Goal: Understand process/instructions: Learn how to perform a task or action

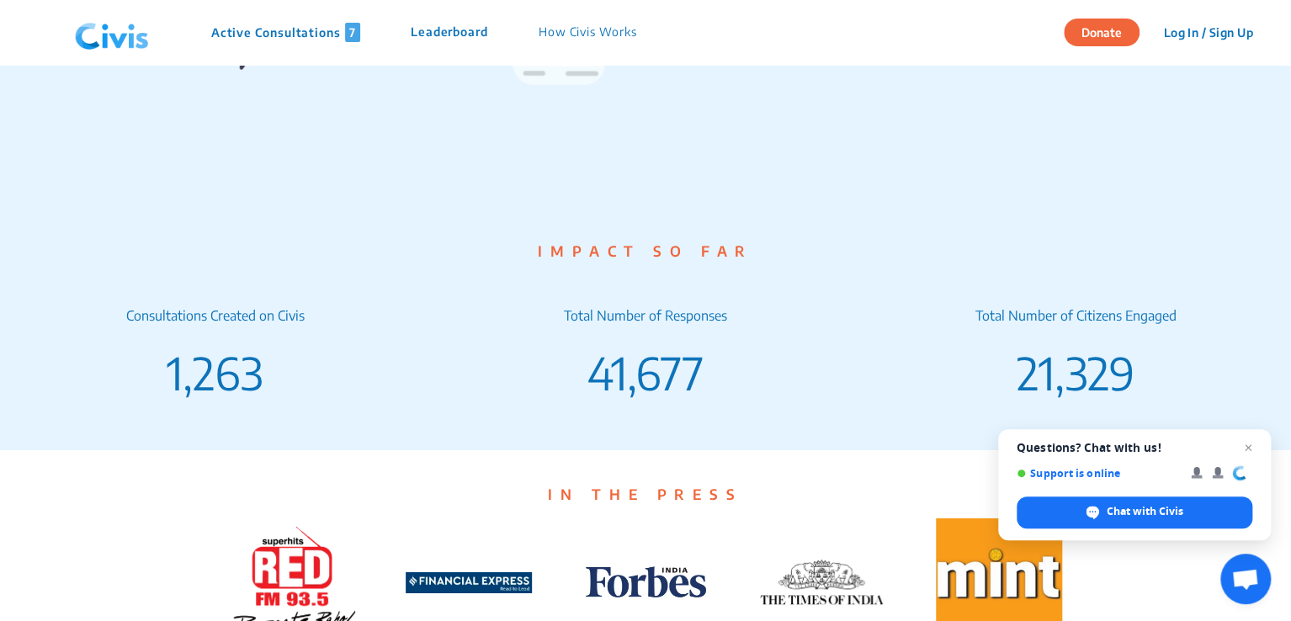
scroll to position [2317, 0]
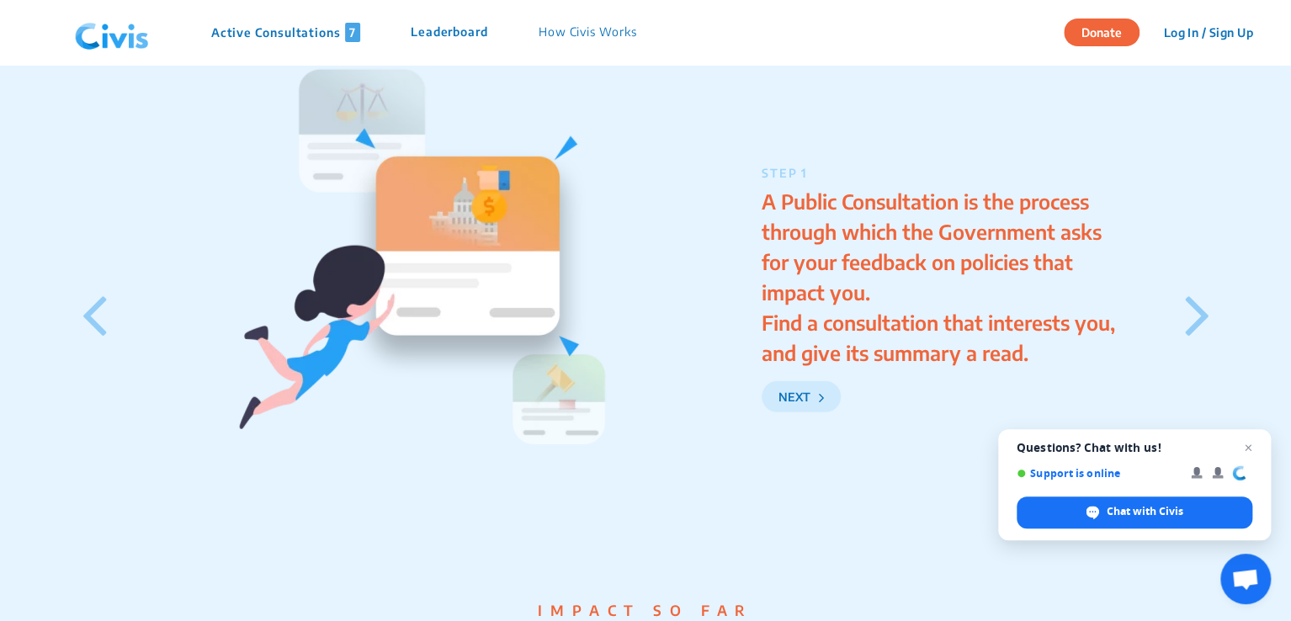
drag, startPoint x: 1286, startPoint y: 414, endPoint x: 1287, endPoint y: 271, distance: 143.1
click at [1287, 271] on div "STEP 1 A Public Consultation is the process through which the Government asks f…" at bounding box center [645, 288] width 1291 height 623
click at [1224, 243] on div "STEP 1 A Public Consultation is the process through which the Government asks f…" at bounding box center [994, 288] width 465 height 247
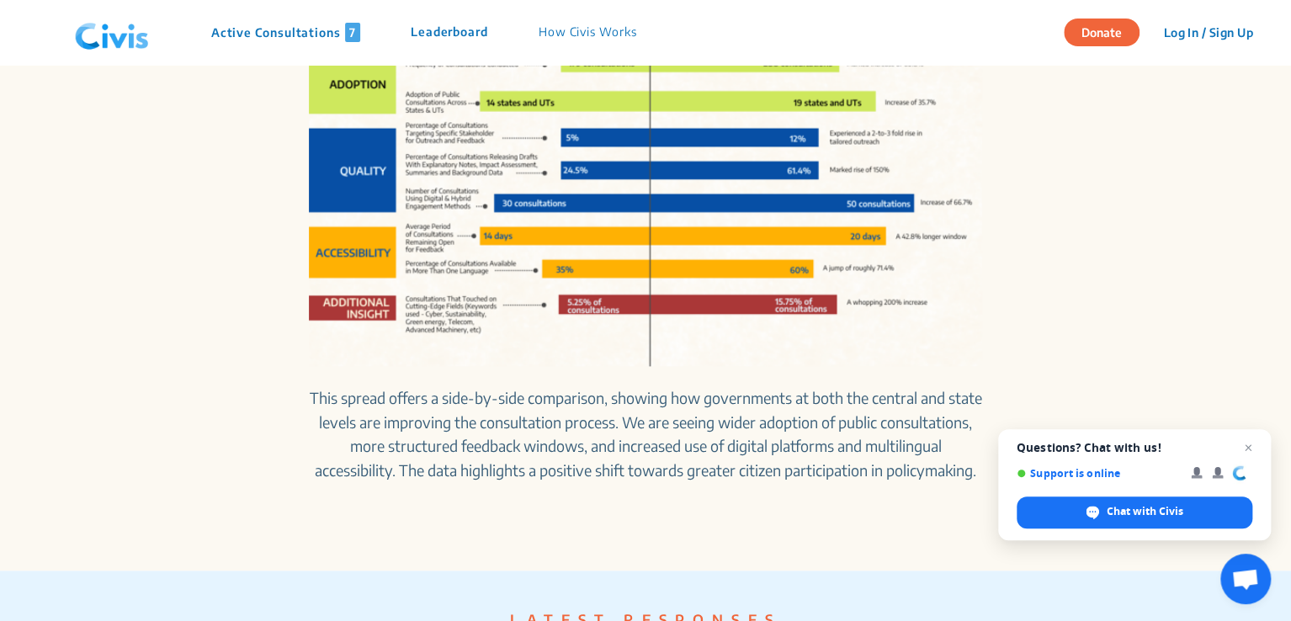
scroll to position [557, 0]
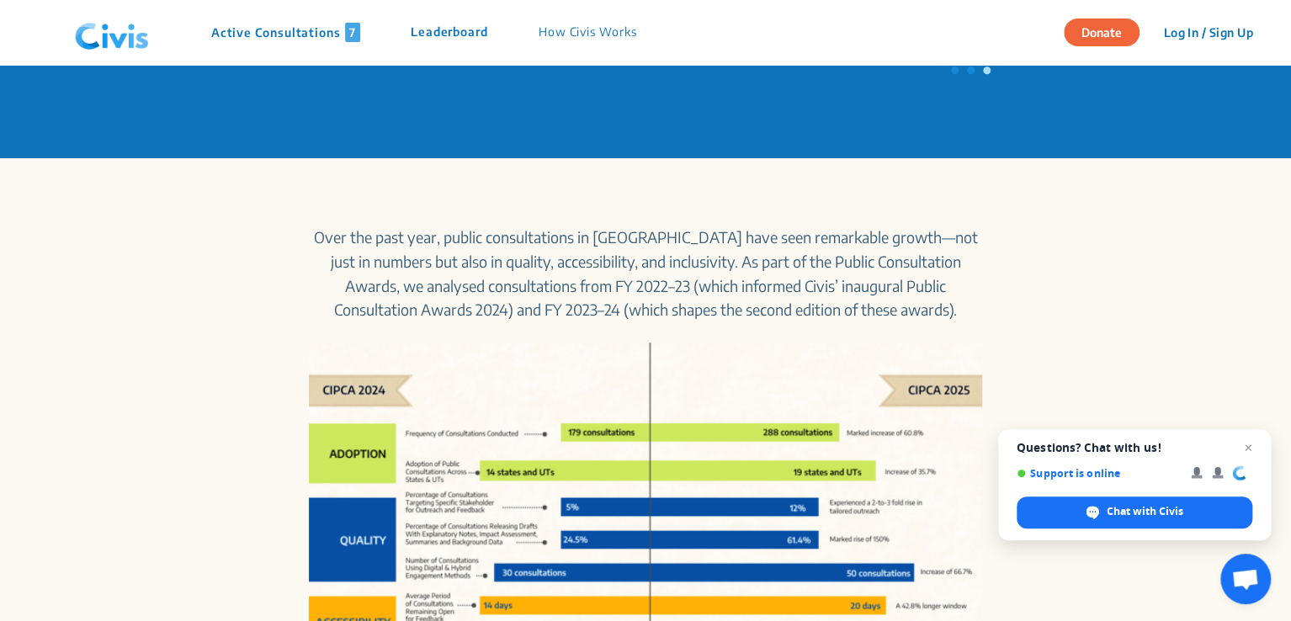
drag, startPoint x: 1289, startPoint y: 141, endPoint x: 1289, endPoint y: 3, distance: 138.9
drag, startPoint x: 1289, startPoint y: 87, endPoint x: 1292, endPoint y: 2, distance: 85.0
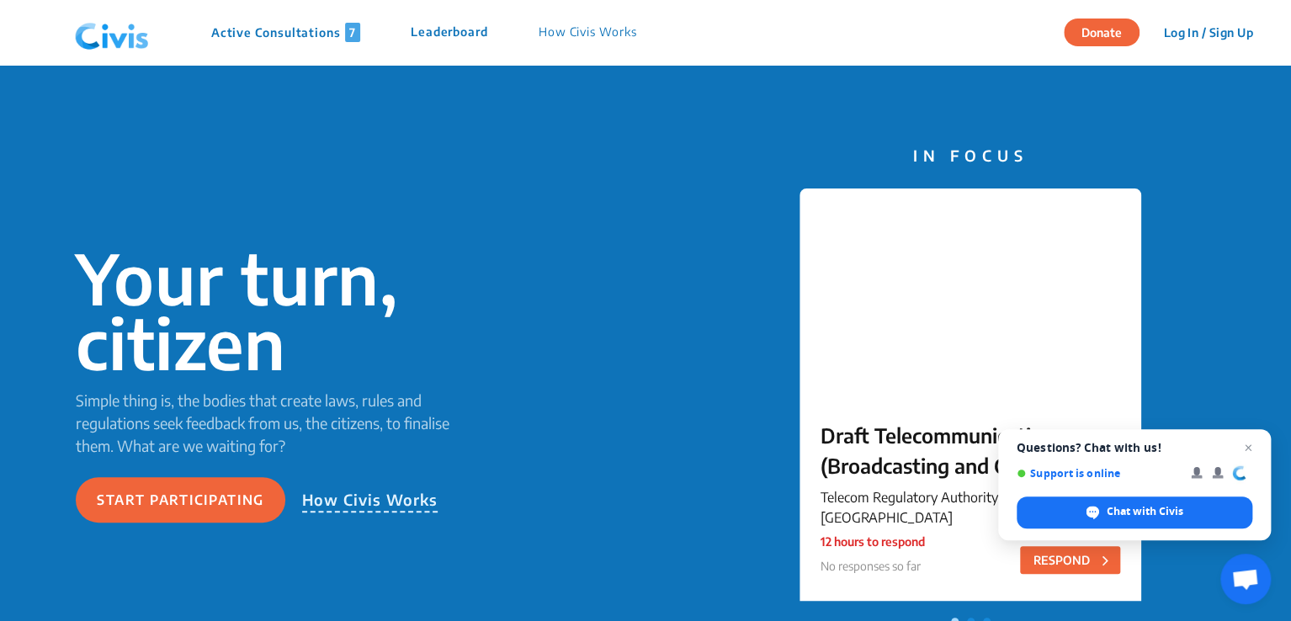
scroll to position [0, 0]
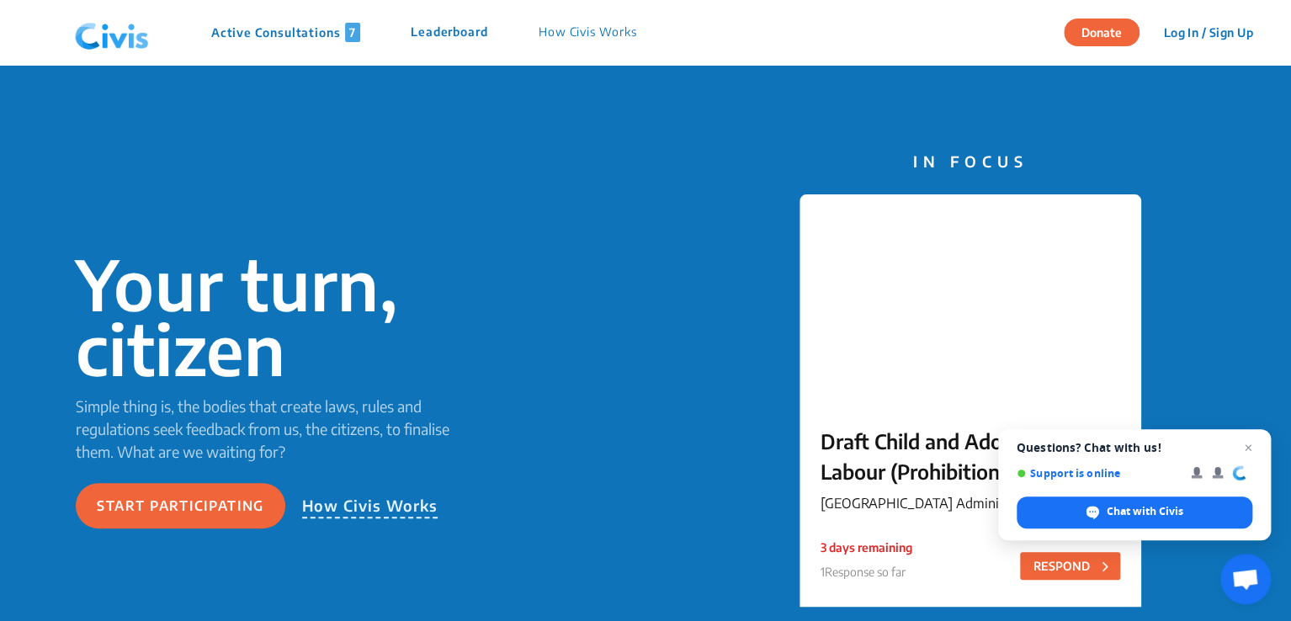
click at [582, 36] on p "How Civis Works" at bounding box center [588, 32] width 98 height 19
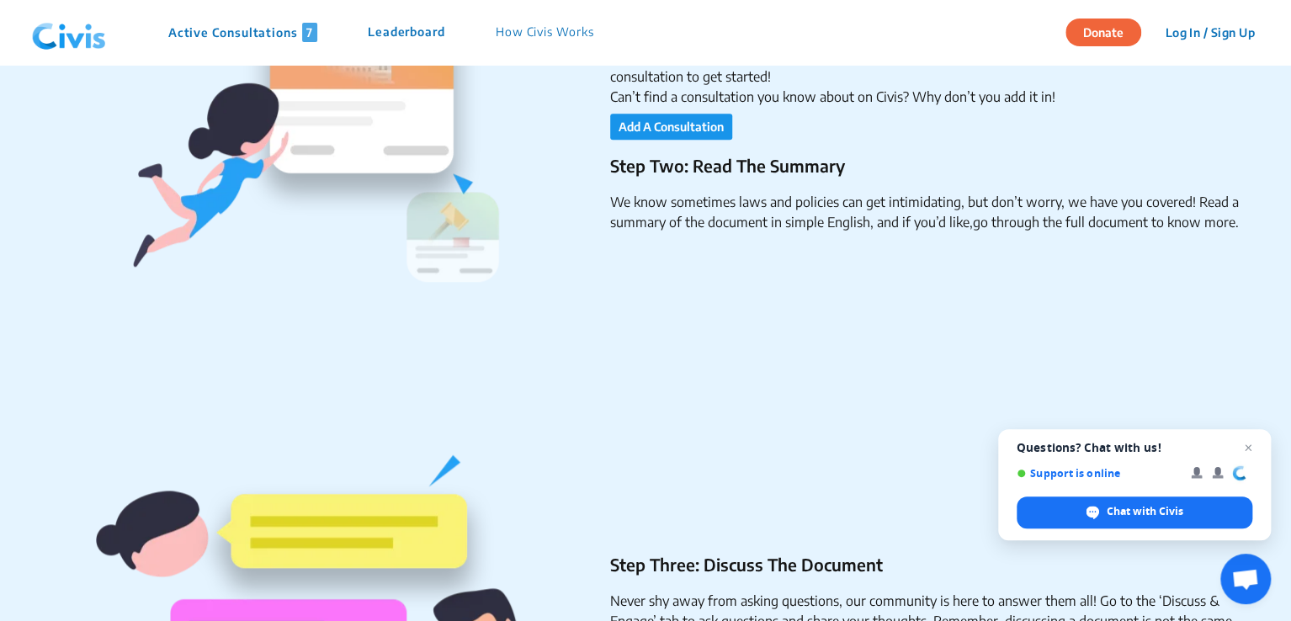
scroll to position [1087, 0]
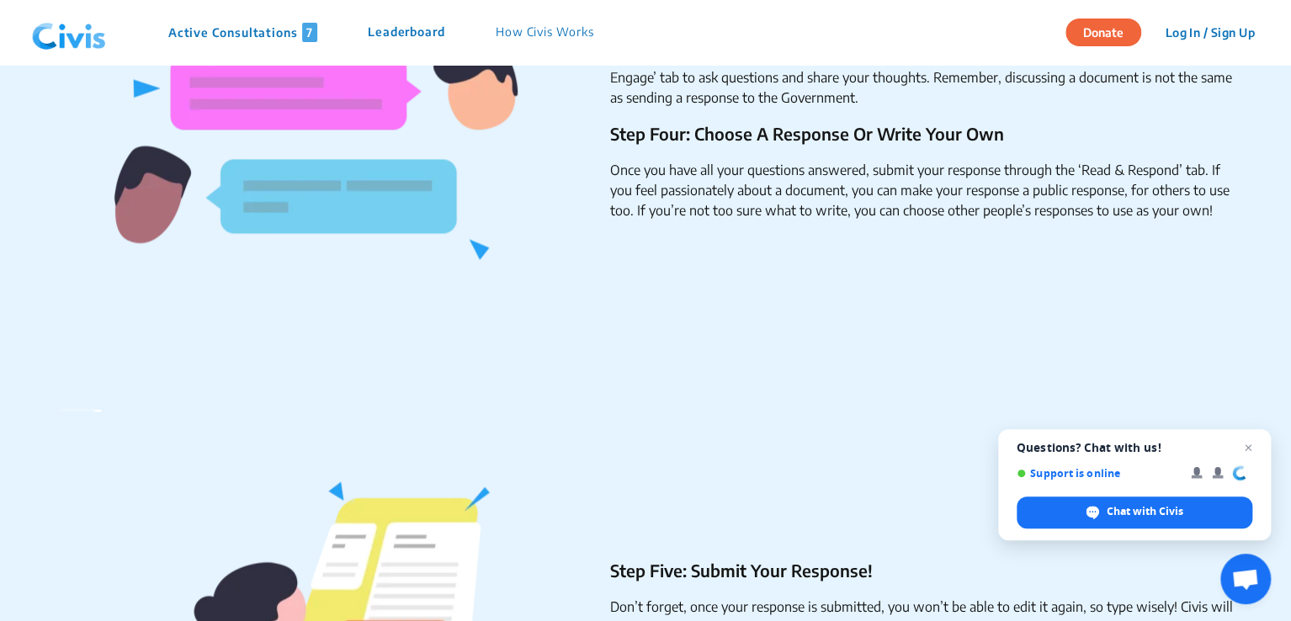
drag, startPoint x: 1289, startPoint y: 215, endPoint x: 1292, endPoint y: 448, distance: 233.2
click at [1034, 358] on div "Step Three: Discuss The Document Never shy away from asking questions, our comm…" at bounding box center [639, 121] width 1203 height 539
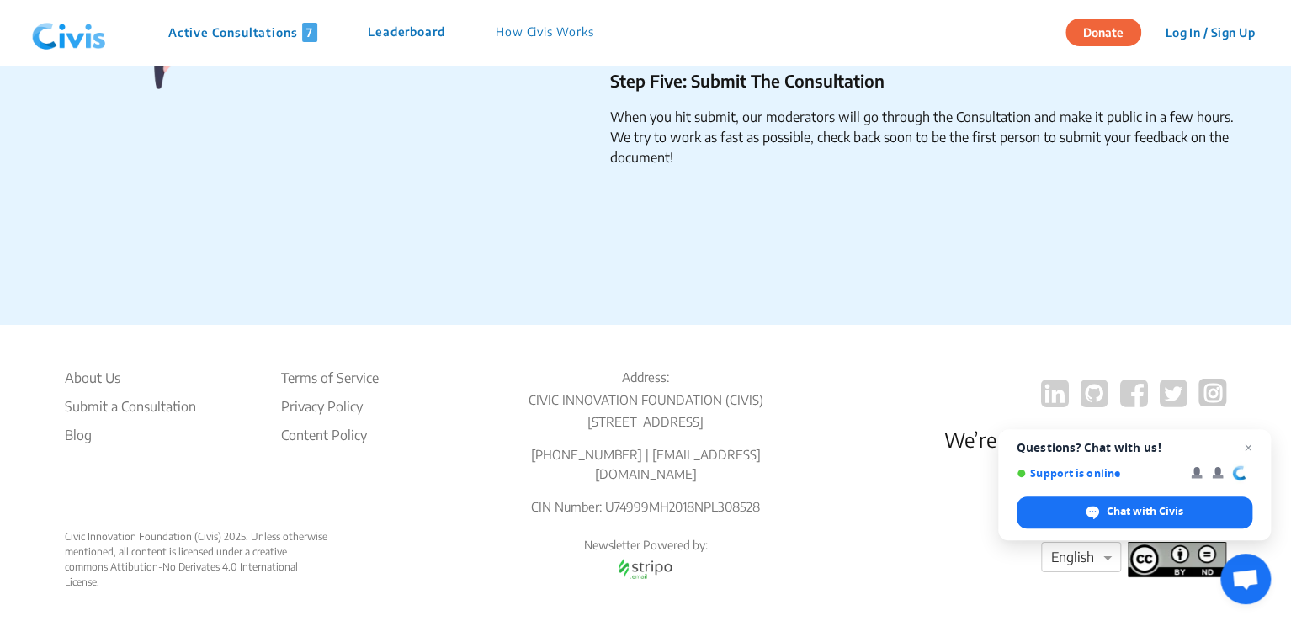
scroll to position [2887, 0]
